Goal: Information Seeking & Learning: Learn about a topic

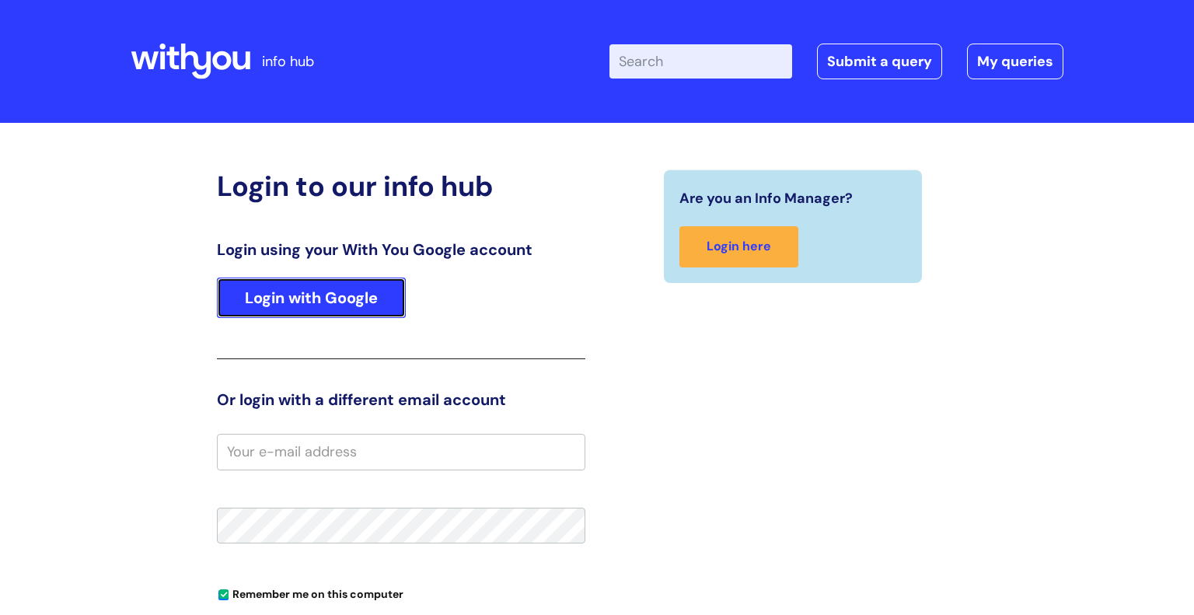
click at [406, 286] on link "Login with Google" at bounding box center [311, 297] width 189 height 40
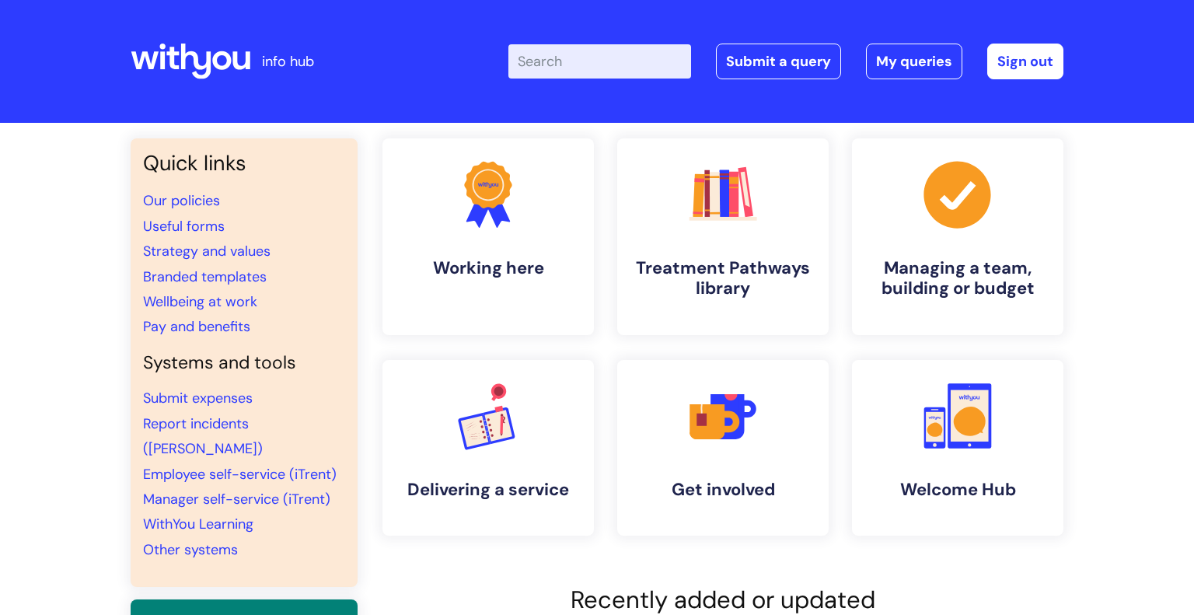
click at [637, 56] on input "Enter your search term here..." at bounding box center [599, 61] width 183 height 34
type input "carers leave"
click button "Search" at bounding box center [0, 0] width 0 height 0
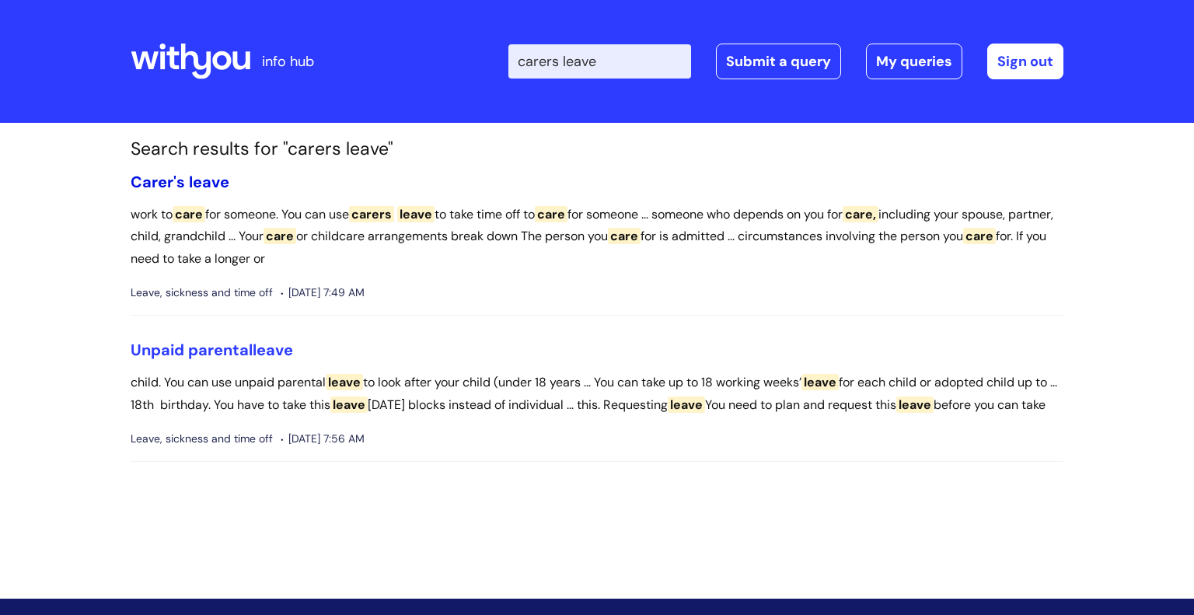
click at [218, 178] on span "leave" at bounding box center [209, 182] width 40 height 20
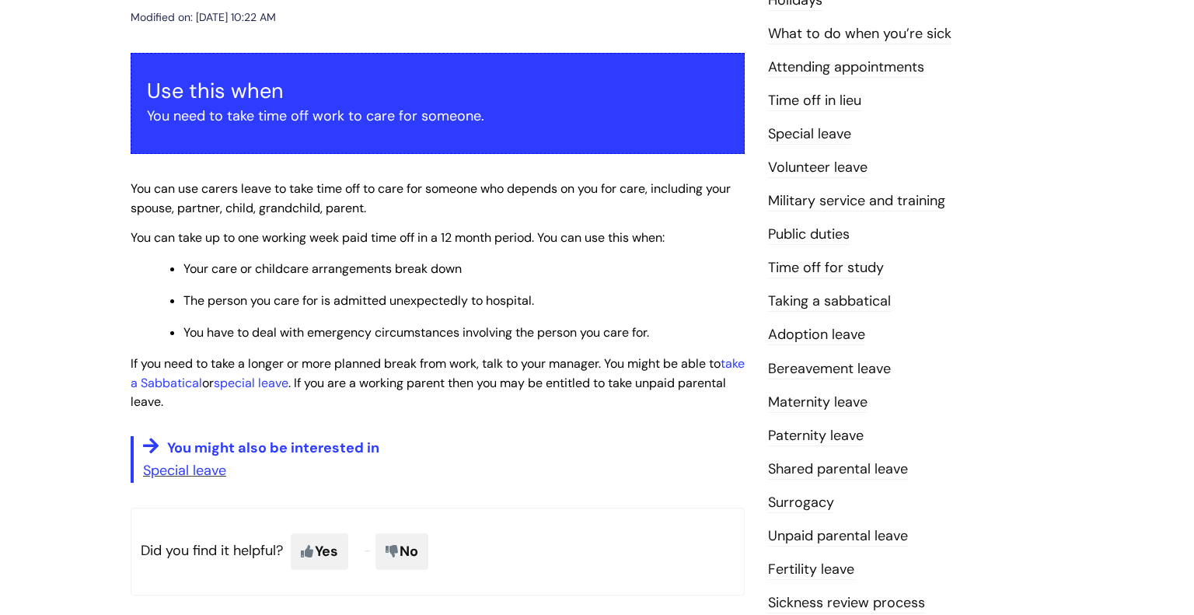
scroll to position [243, 0]
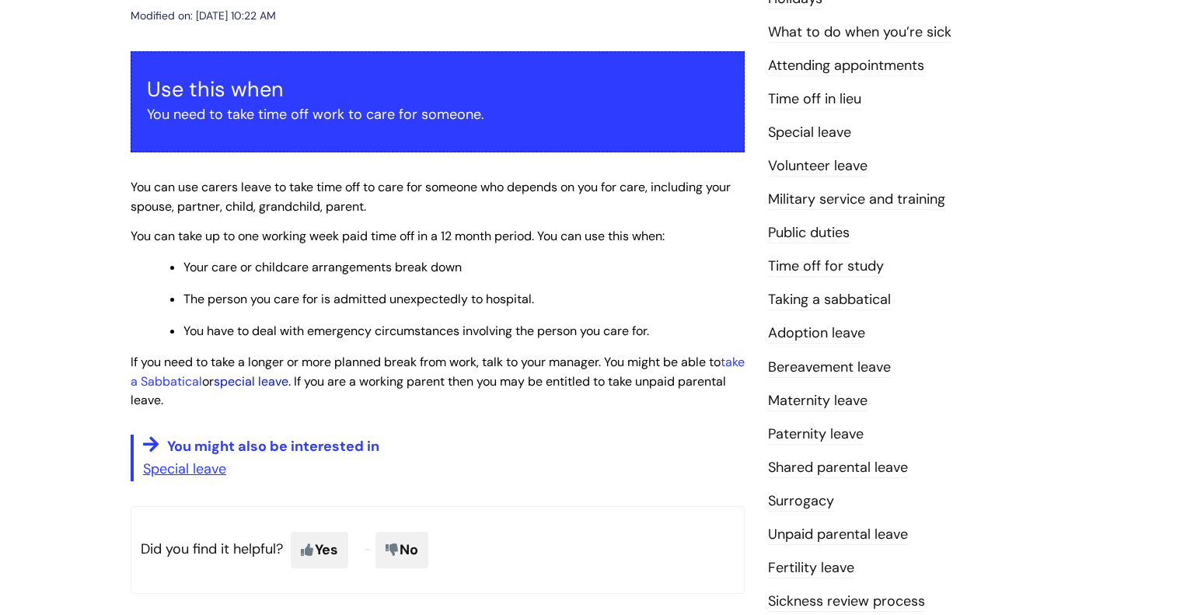
click at [288, 379] on link "special leave" at bounding box center [251, 381] width 75 height 16
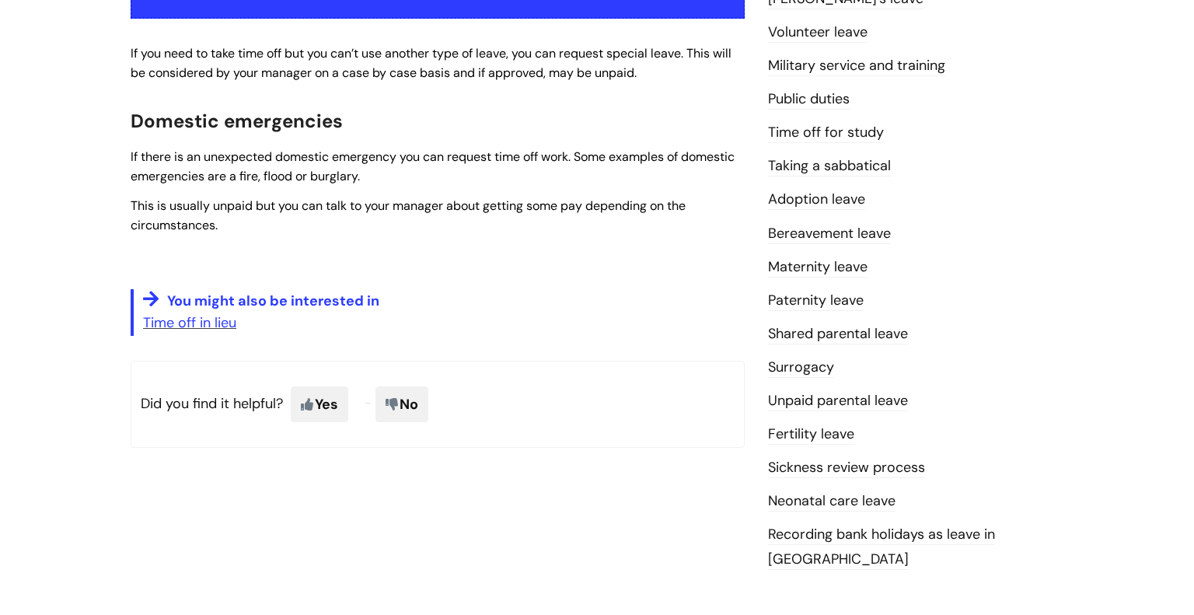
scroll to position [384, 0]
